Goal: Register for event/course

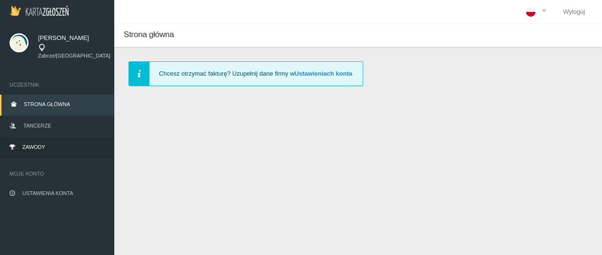
click at [60, 138] on link "Zawody" at bounding box center [57, 148] width 114 height 21
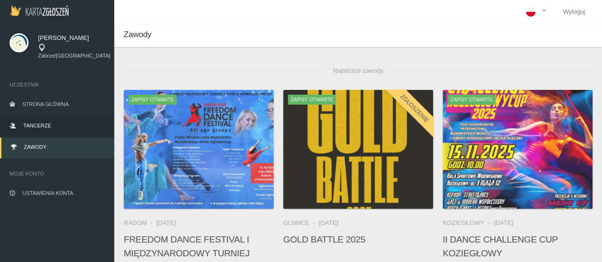
click at [29, 123] on span "Tancerze" at bounding box center [37, 126] width 28 height 6
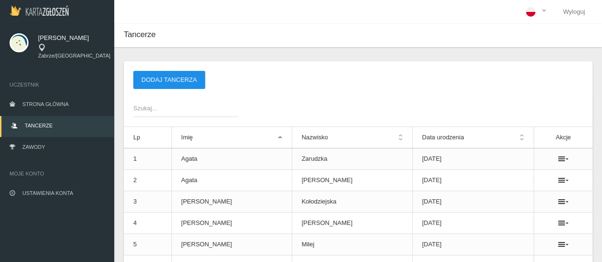
click at [166, 78] on button "Dodaj tancerza" at bounding box center [169, 80] width 72 height 18
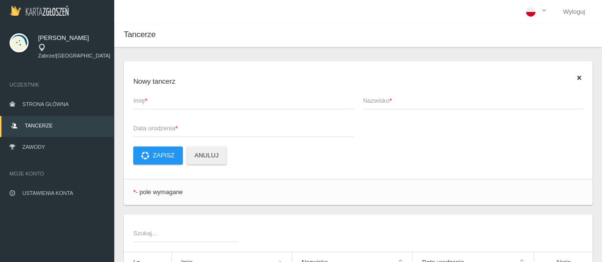
click at [170, 101] on span "Imię *" at bounding box center [238, 101] width 211 height 10
click at [170, 101] on input "Imię *" at bounding box center [243, 100] width 220 height 18
type input "[PERSON_NAME]"
click at [379, 103] on span "Nazwisko *" at bounding box center [468, 101] width 211 height 10
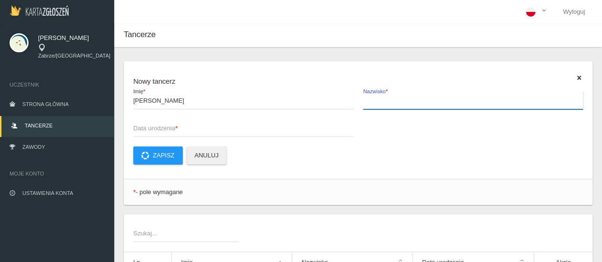
click at [379, 103] on input "Nazwisko *" at bounding box center [473, 100] width 220 height 18
type input "Michalska"
click at [233, 129] on span "Data urodzenia *" at bounding box center [238, 129] width 211 height 10
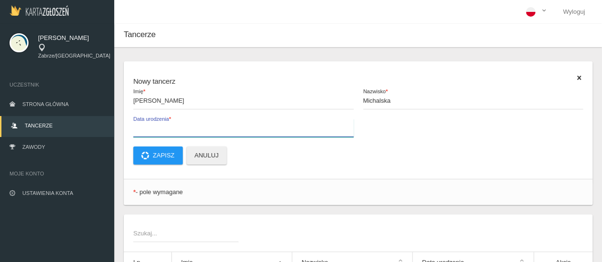
click at [233, 129] on input "Data urodzenia *" at bounding box center [243, 128] width 220 height 18
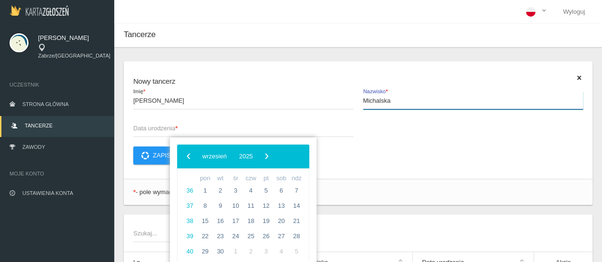
click at [514, 100] on input "Michalska" at bounding box center [473, 100] width 220 height 18
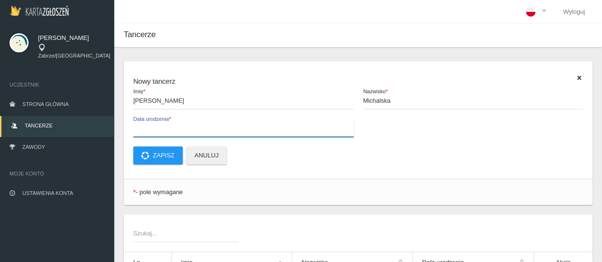
click at [174, 134] on input "Data urodzenia *" at bounding box center [243, 128] width 220 height 18
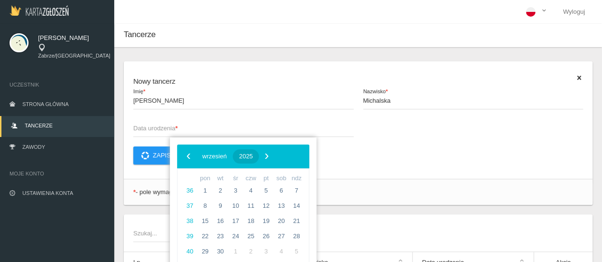
click at [253, 159] on span "2025" at bounding box center [246, 156] width 14 height 7
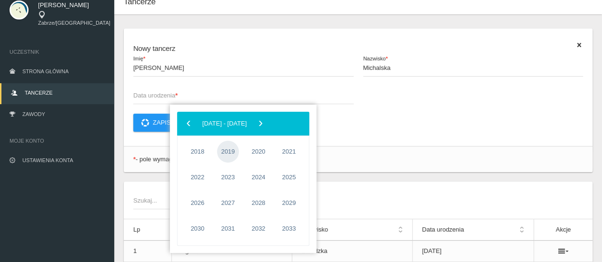
scroll to position [48, 0]
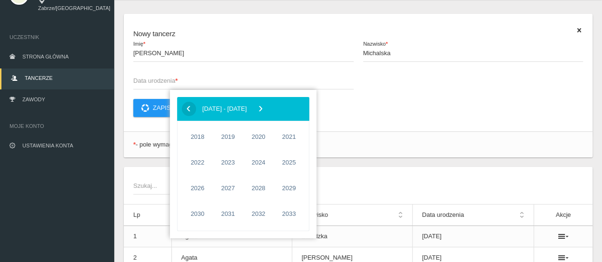
click at [187, 114] on span "‹" at bounding box center [188, 108] width 14 height 14
click at [198, 189] on span "2010" at bounding box center [198, 189] width 22 height 22
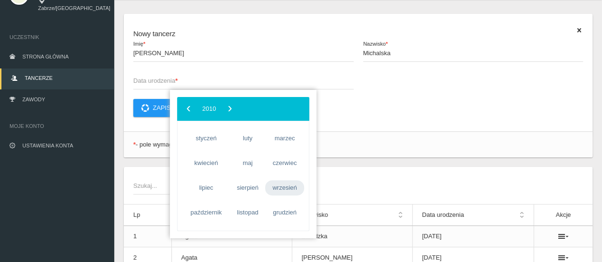
click at [289, 189] on span "wrzesień" at bounding box center [284, 187] width 39 height 15
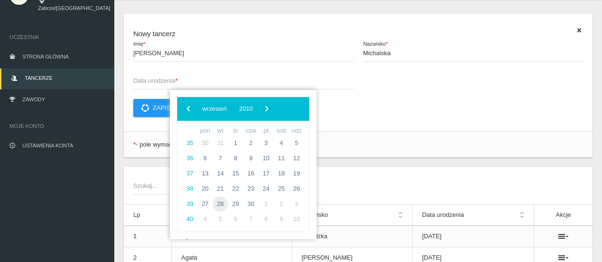
click at [223, 202] on span "28" at bounding box center [220, 204] width 15 height 15
type input "[DATE]"
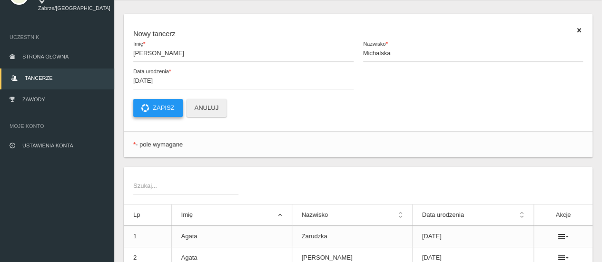
click at [165, 111] on button "Zapisz" at bounding box center [158, 108] width 50 height 18
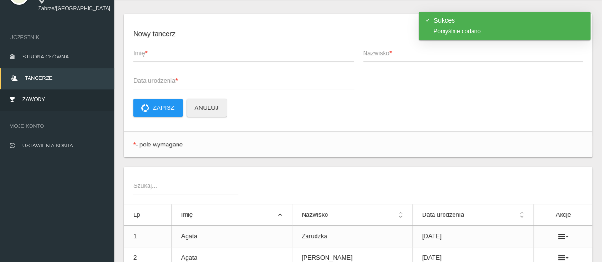
click at [56, 90] on link "Zawody" at bounding box center [57, 100] width 114 height 21
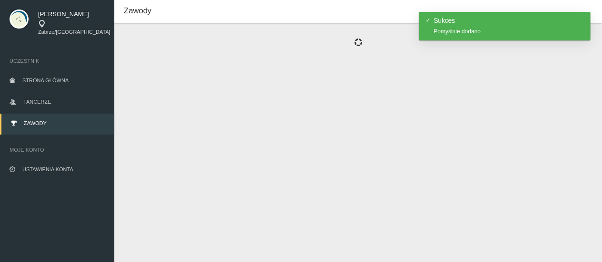
scroll to position [48, 0]
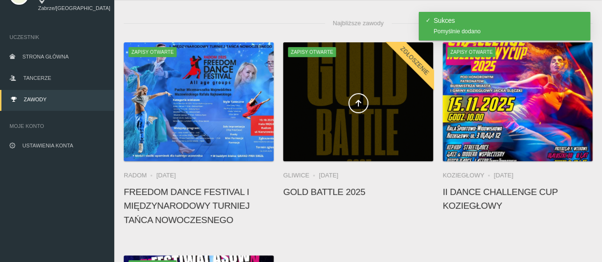
click at [343, 120] on div at bounding box center [358, 101] width 150 height 119
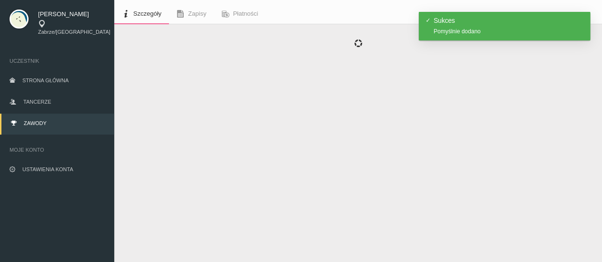
scroll to position [48, 0]
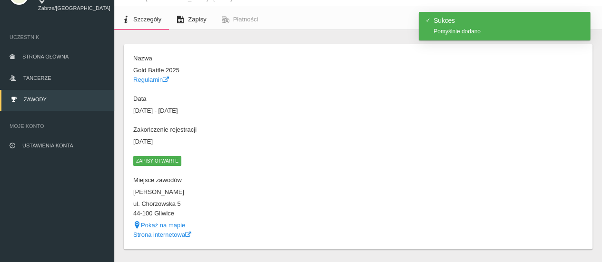
click at [186, 18] on link "Zapisy" at bounding box center [191, 19] width 45 height 21
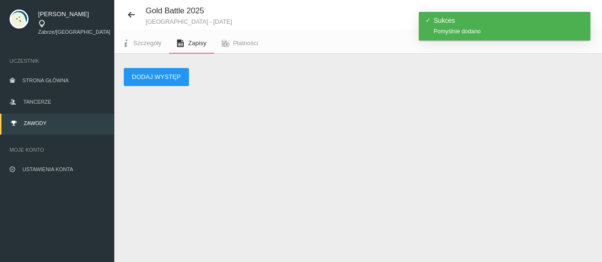
scroll to position [24, 0]
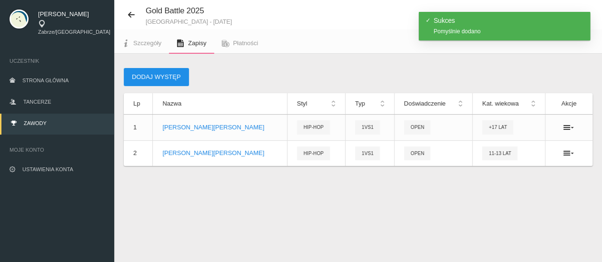
click at [175, 75] on button "Dodaj występ" at bounding box center [156, 77] width 65 height 18
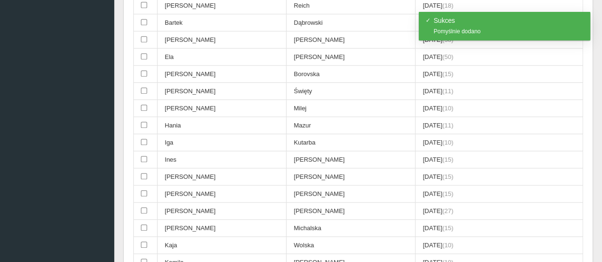
scroll to position [310, 0]
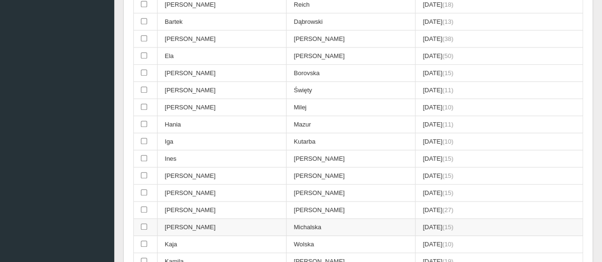
click at [142, 224] on input "checkbox" at bounding box center [144, 227] width 6 height 6
checkbox input "true"
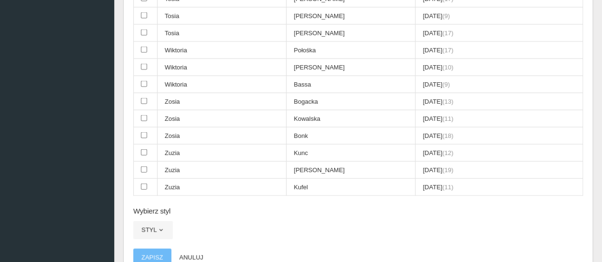
scroll to position [1167, 0]
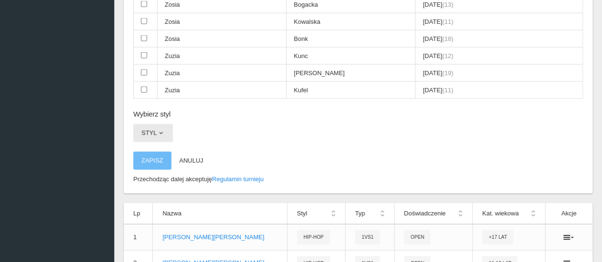
click at [155, 124] on button "Styl" at bounding box center [153, 133] width 40 height 18
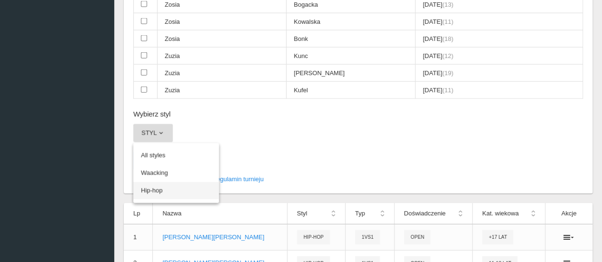
click at [165, 182] on link "Hip-hop" at bounding box center [176, 190] width 86 height 17
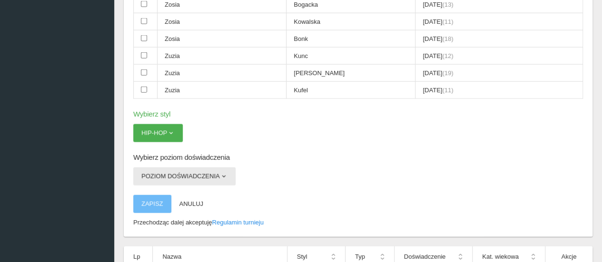
click at [163, 168] on button "Poziom doświadczenia" at bounding box center [184, 177] width 102 height 18
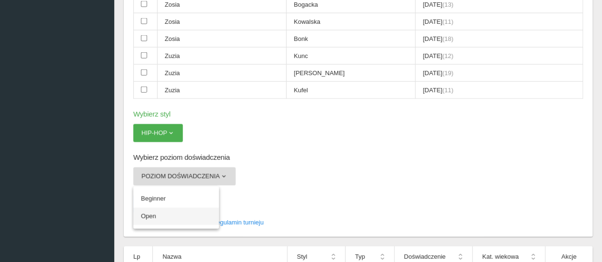
click at [163, 208] on link "Open" at bounding box center [176, 216] width 86 height 17
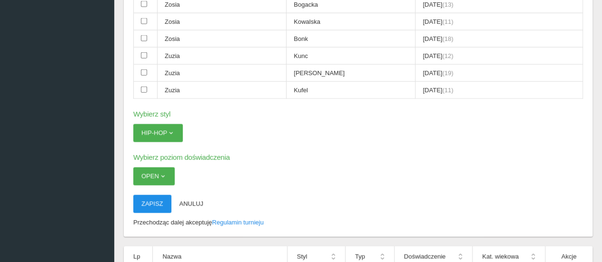
click at [154, 195] on button "Zapisz" at bounding box center [152, 204] width 38 height 18
